Goal: Transaction & Acquisition: Purchase product/service

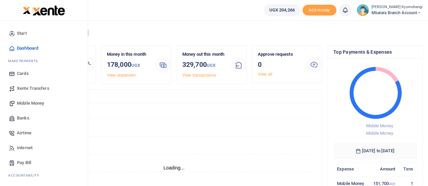
scroll to position [5, 5]
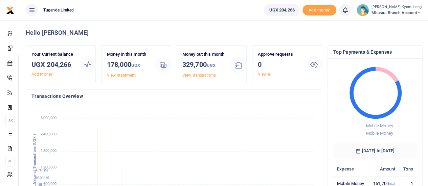
drag, startPoint x: 86, startPoint y: 150, endPoint x: 85, endPoint y: 202, distance: 52.1
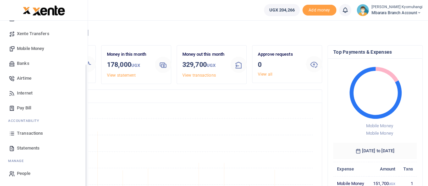
scroll to position [46, 0]
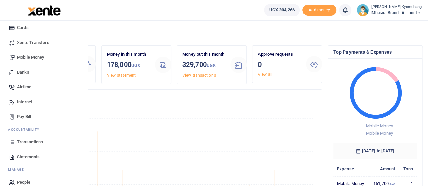
click at [31, 155] on span "Statements" at bounding box center [28, 157] width 23 height 7
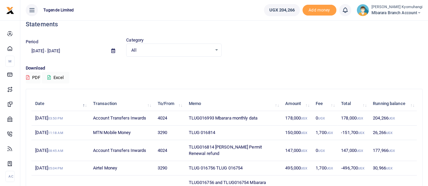
scroll to position [9, 0]
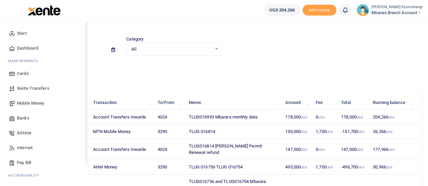
click at [86, 149] on div "Start Dashboard M ake Payments Cards Xente Transfers Mobile Money Banks Airtime…" at bounding box center [44, 114] width 88 height 186
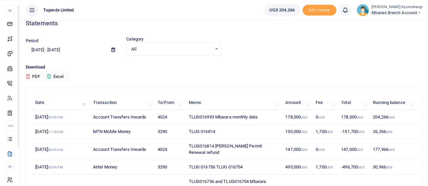
drag, startPoint x: 86, startPoint y: 149, endPoint x: 90, endPoint y: 178, distance: 29.3
click at [90, 178] on body "Start Dashboard M ake Payments Cards Xente Transfers Mobile Money Banks Airtime…" at bounding box center [214, 152] width 428 height 323
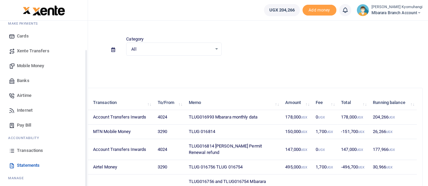
scroll to position [37, 0]
click at [38, 63] on span "Mobile Money" at bounding box center [30, 66] width 27 height 7
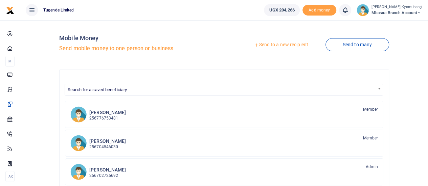
click at [285, 44] on link "Send to a new recipient" at bounding box center [281, 45] width 88 height 12
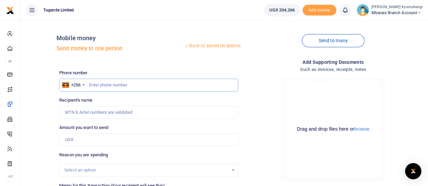
click at [128, 84] on input "text" at bounding box center [148, 85] width 179 height 13
type input "180000"
click at [138, 86] on input "180000" at bounding box center [148, 85] width 179 height 13
click at [125, 86] on input "180000" at bounding box center [148, 85] width 179 height 13
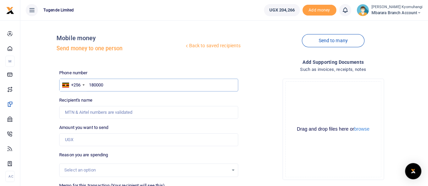
click at [125, 86] on input "180000" at bounding box center [148, 85] width 179 height 13
click at [110, 88] on input "180000" at bounding box center [148, 85] width 179 height 13
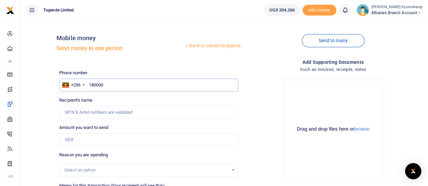
click at [110, 88] on input "180000" at bounding box center [148, 85] width 179 height 13
click at [117, 85] on input "707968257" at bounding box center [148, 85] width 179 height 13
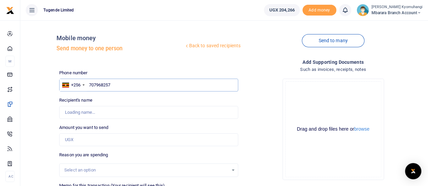
click at [117, 85] on input "707968257" at bounding box center [148, 85] width 179 height 13
type input "7"
type input "Norman Nahwera"
paste input "707968257"
type input "707968257"
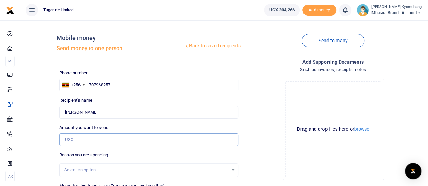
click at [89, 140] on input "Amount you want to send" at bounding box center [148, 140] width 179 height 13
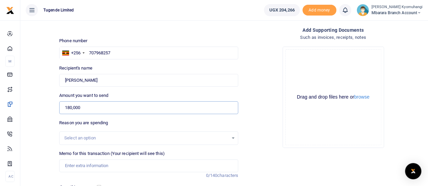
scroll to position [67, 0]
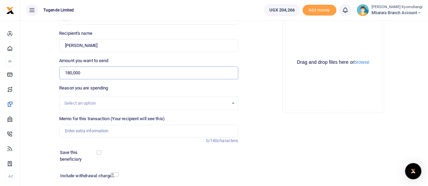
type input "180,000"
click at [232, 104] on div "Select an option" at bounding box center [149, 103] width 178 height 7
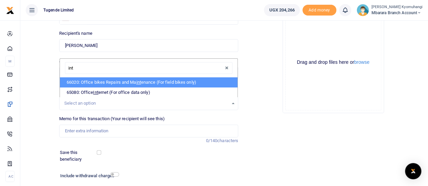
type input "inte"
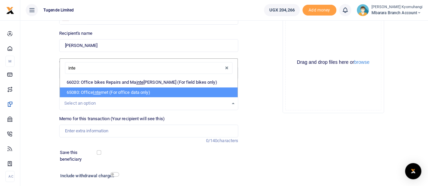
click at [140, 96] on li "65080: Office Inte rnet (For office data only)" at bounding box center [149, 93] width 178 height 10
select select "35"
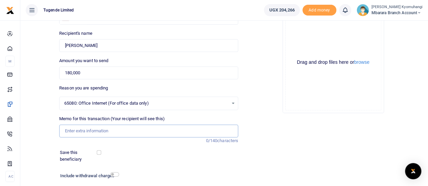
click at [90, 130] on input "Memo for this transaction (Your recipient will see this)" at bounding box center [148, 131] width 179 height 13
type input "Monthly data"
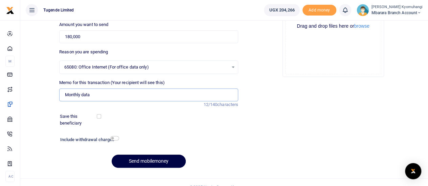
scroll to position [112, 0]
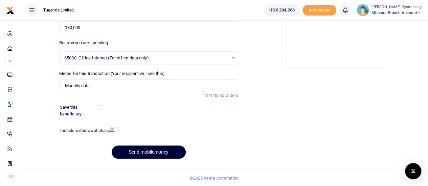
click at [153, 152] on button "Send mobilemoney" at bounding box center [149, 152] width 74 height 13
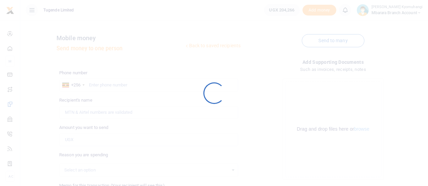
scroll to position [112, 0]
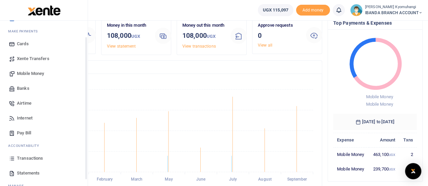
scroll to position [55, 0]
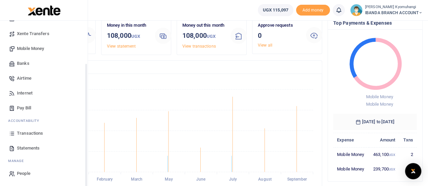
drag, startPoint x: 86, startPoint y: 117, endPoint x: 74, endPoint y: 170, distance: 53.7
click at [74, 170] on div "Start Dashboard M ake Payments Cards Xente Transfers Mobile Money Banks Airtime…" at bounding box center [44, 114] width 88 height 186
click at [31, 150] on span "Statements" at bounding box center [28, 148] width 23 height 7
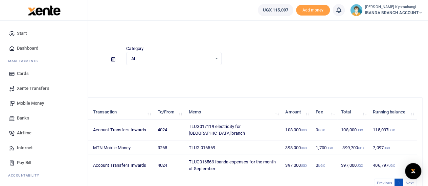
click at [40, 105] on span "Mobile Money" at bounding box center [30, 103] width 27 height 7
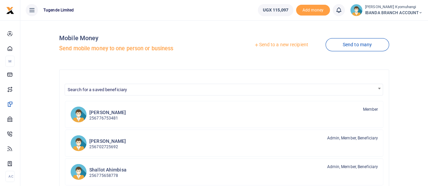
click at [286, 44] on link "Send to a new recipient" at bounding box center [281, 45] width 88 height 12
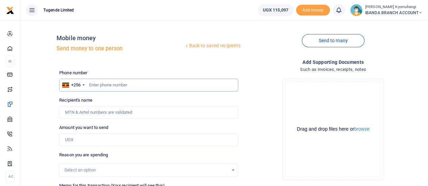
click at [109, 83] on input "text" at bounding box center [148, 85] width 179 height 13
type input "707968257"
click at [88, 141] on input "Amount you want to send" at bounding box center [148, 140] width 179 height 13
type input "[PERSON_NAME]"
type input "110,000"
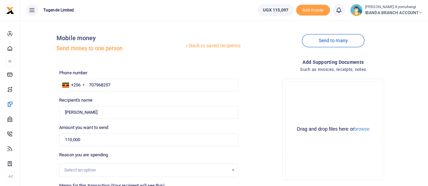
click at [118, 169] on div "Select an option" at bounding box center [146, 170] width 164 height 7
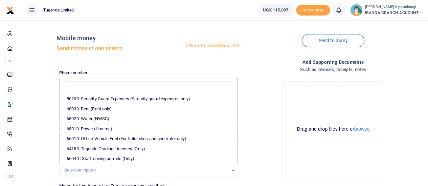
scroll to position [126, 0]
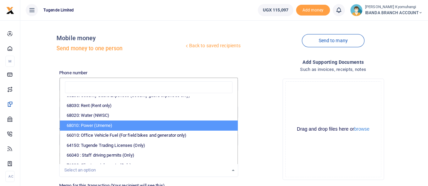
click at [125, 128] on li "68010: Power (Umeme)" at bounding box center [149, 126] width 178 height 10
select select "39"
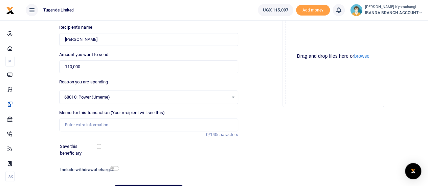
scroll to position [77, 0]
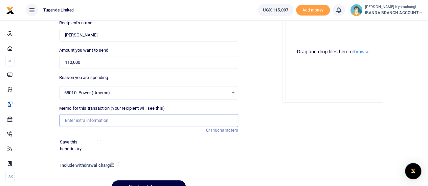
click at [135, 121] on input "Memo for this transaction (Your recipient will see this)" at bounding box center [148, 120] width 179 height 13
click at [113, 140] on div at bounding box center [115, 145] width 29 height 13
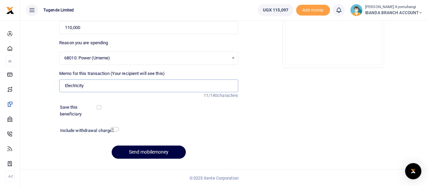
click at [115, 88] on input "Electricity" at bounding box center [148, 85] width 179 height 13
click at [170, 151] on button "Send mobilemoney" at bounding box center [149, 152] width 74 height 13
click at [153, 151] on button "Send mobilemoney" at bounding box center [149, 152] width 74 height 13
click at [109, 87] on input "Electricity for Ibanda." at bounding box center [148, 85] width 179 height 13
type input "Electricity"
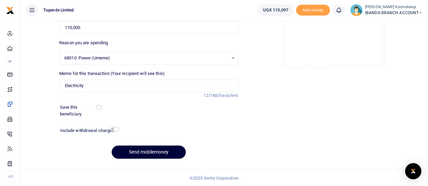
click at [141, 152] on button "Send mobilemoney" at bounding box center [149, 152] width 74 height 13
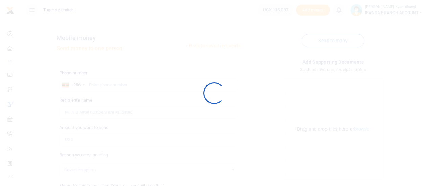
scroll to position [112, 0]
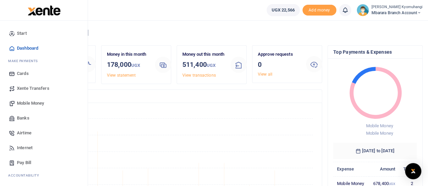
click at [33, 104] on span "Mobile Money" at bounding box center [30, 103] width 27 height 7
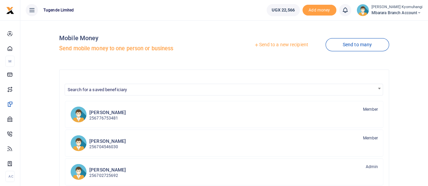
click at [284, 44] on link "Send to a new recipient" at bounding box center [281, 45] width 88 height 12
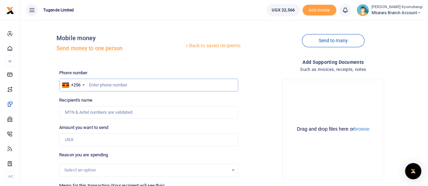
click at [119, 85] on input "text" at bounding box center [148, 85] width 179 height 13
type input "707968257"
type input "[PERSON_NAME]"
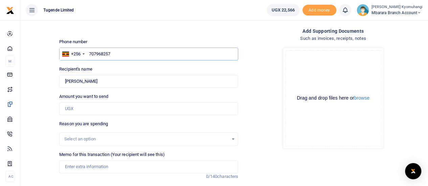
scroll to position [32, 0]
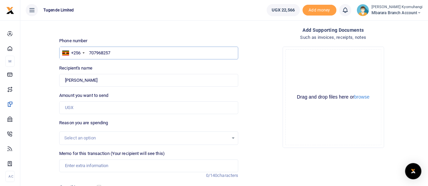
type input "707968257"
click at [102, 105] on input "Amount you want to send" at bounding box center [148, 107] width 179 height 13
type input "5,000"
click at [91, 140] on div "Select an option" at bounding box center [146, 138] width 164 height 7
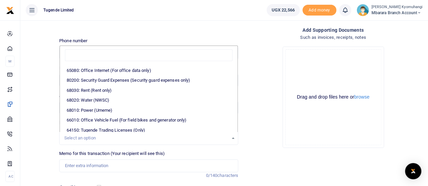
scroll to position [114, 0]
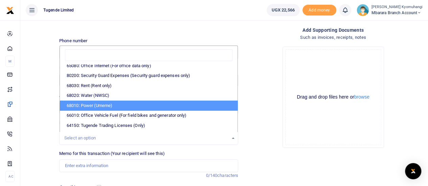
click at [131, 102] on li "68010: Power (Umeme)" at bounding box center [149, 106] width 178 height 10
select select "39"
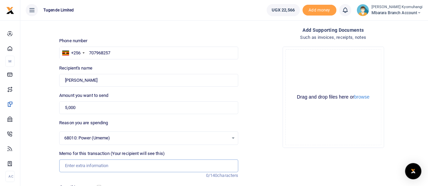
click at [101, 165] on input "Memo for this transaction (Your recipient will see this)" at bounding box center [148, 166] width 179 height 13
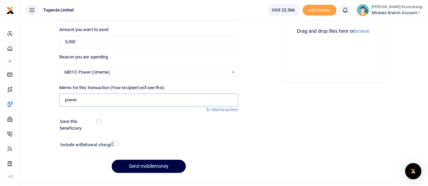
scroll to position [112, 0]
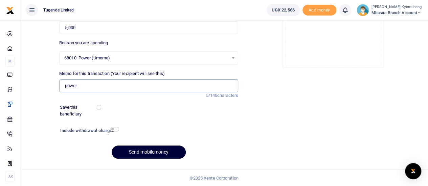
type input "power"
click at [172, 153] on button "Send mobilemoney" at bounding box center [149, 152] width 74 height 13
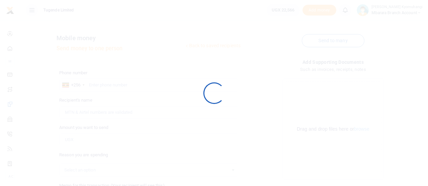
scroll to position [112, 0]
